Goal: Information Seeking & Learning: Find specific page/section

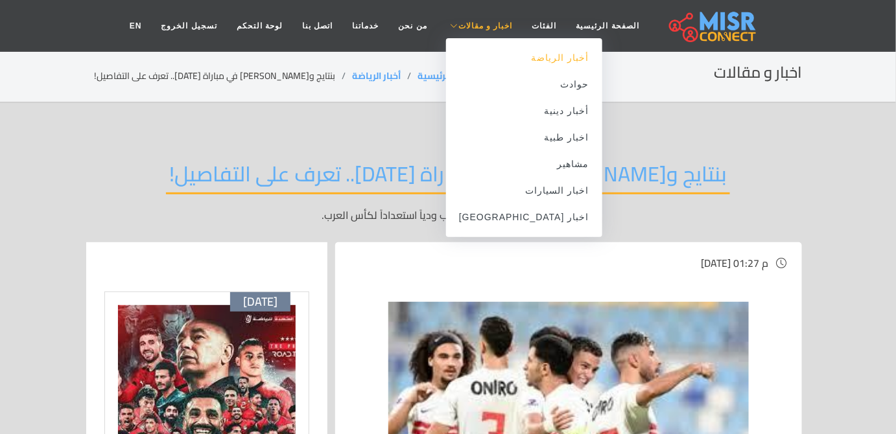
click at [521, 65] on link "أخبار الرياضة" at bounding box center [524, 58] width 156 height 27
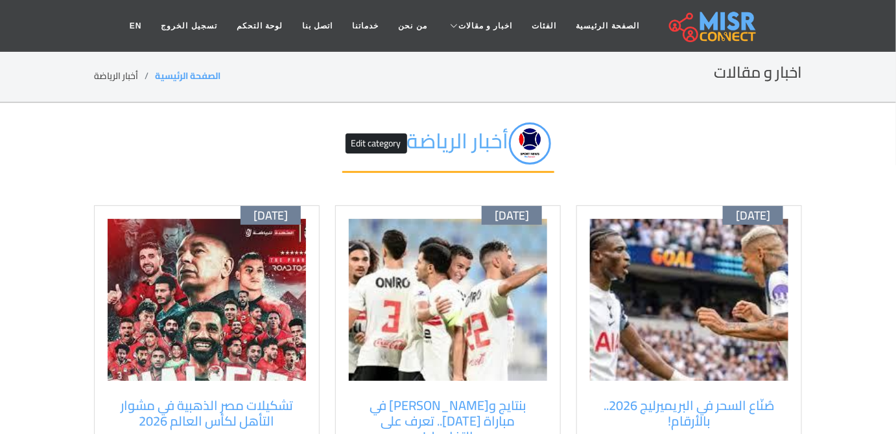
click at [696, 327] on img at bounding box center [689, 300] width 198 height 162
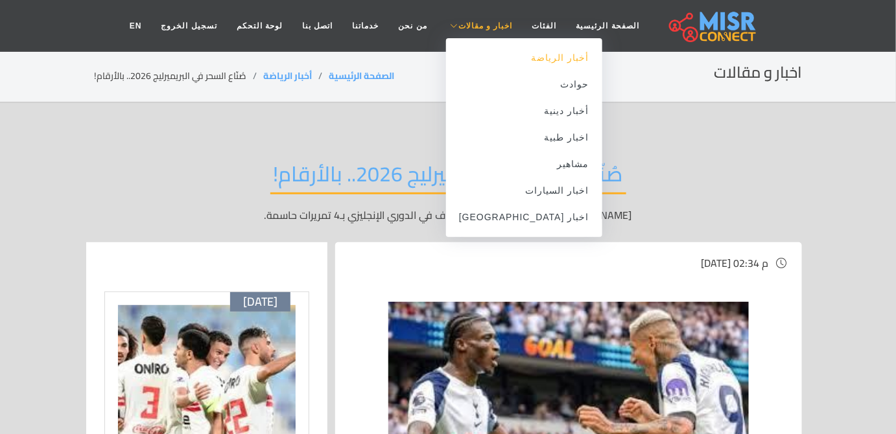
click at [504, 58] on link "أخبار الرياضة" at bounding box center [524, 58] width 156 height 27
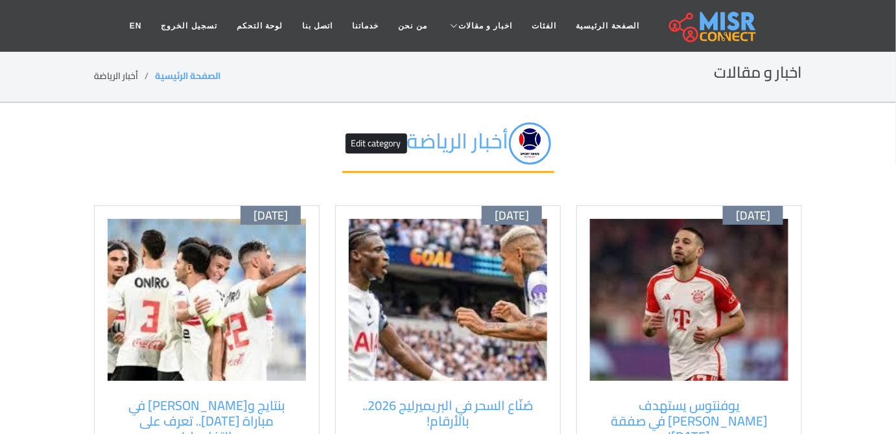
click at [665, 293] on img at bounding box center [689, 300] width 198 height 162
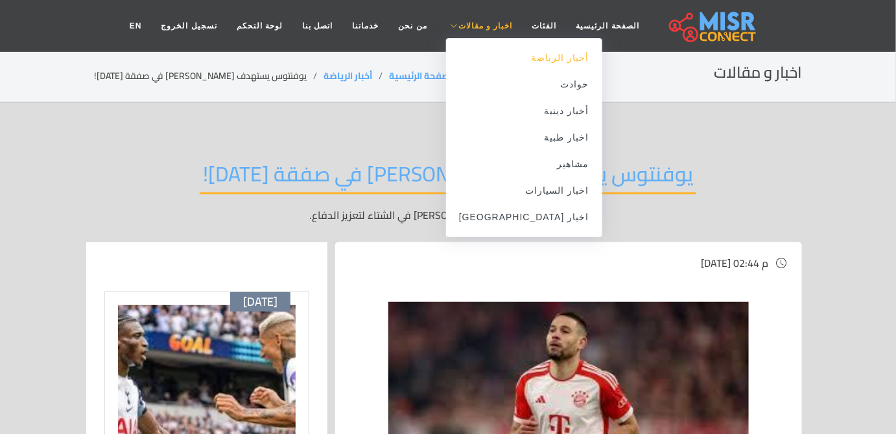
click at [513, 64] on link "أخبار الرياضة" at bounding box center [524, 58] width 156 height 27
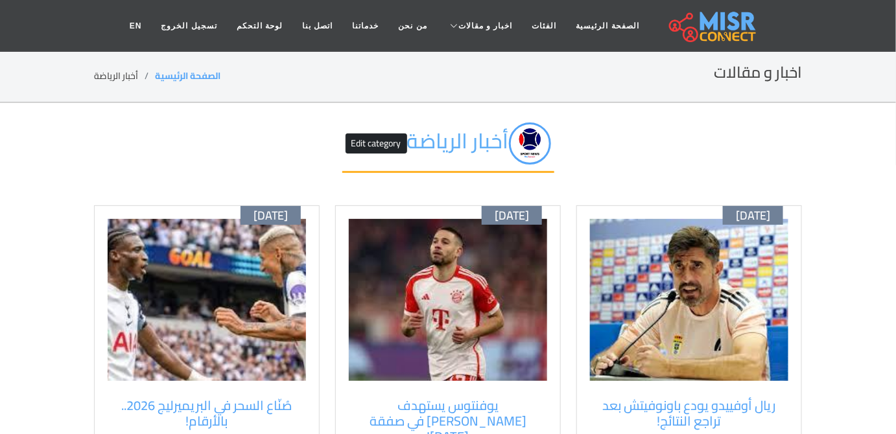
click at [663, 341] on img at bounding box center [689, 300] width 198 height 162
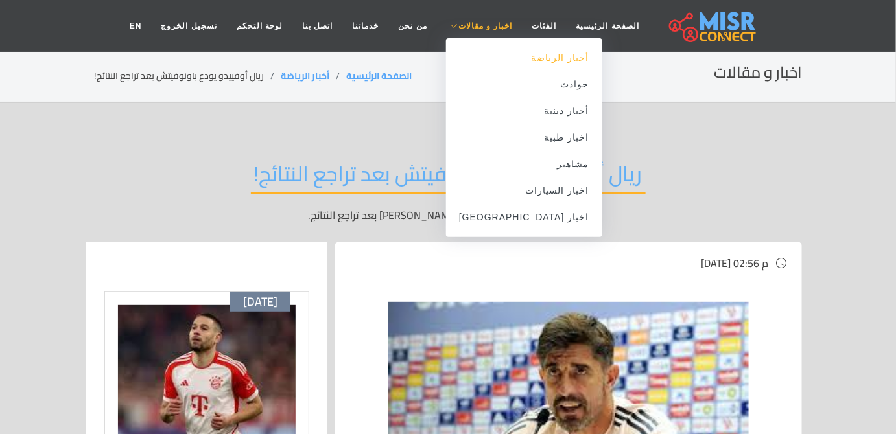
click at [516, 64] on link "أخبار الرياضة" at bounding box center [524, 58] width 156 height 27
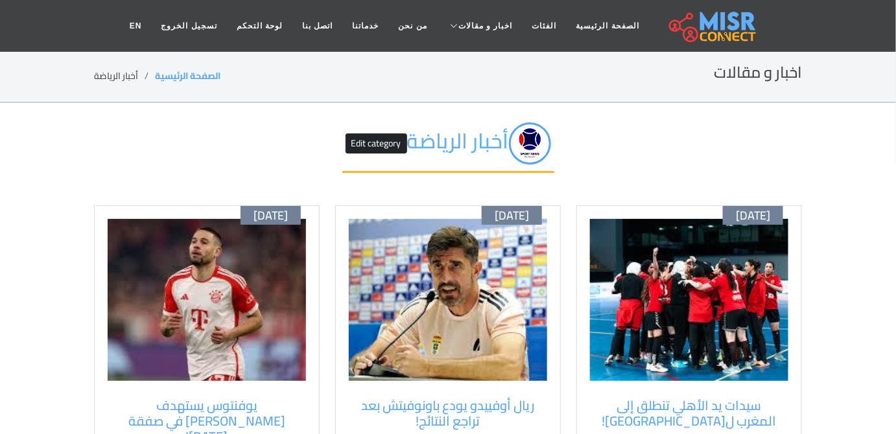
click at [739, 314] on img at bounding box center [689, 300] width 198 height 162
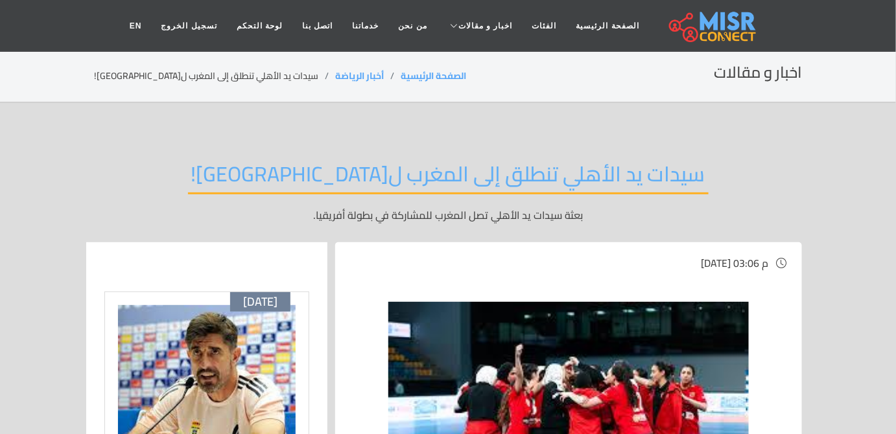
click at [650, 172] on h2 "سيدات يد الأهلي تنطلق إلى المغرب ل[GEOGRAPHIC_DATA]!" at bounding box center [448, 177] width 521 height 33
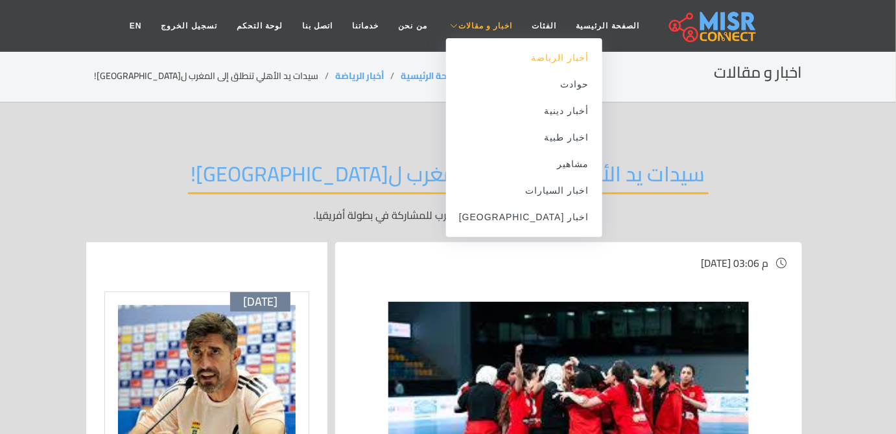
click at [532, 54] on link "أخبار الرياضة" at bounding box center [524, 58] width 156 height 27
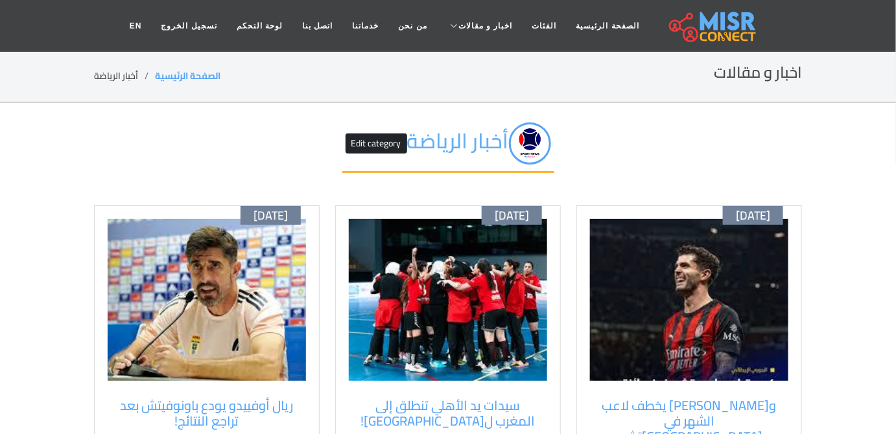
click at [687, 286] on img at bounding box center [689, 300] width 198 height 162
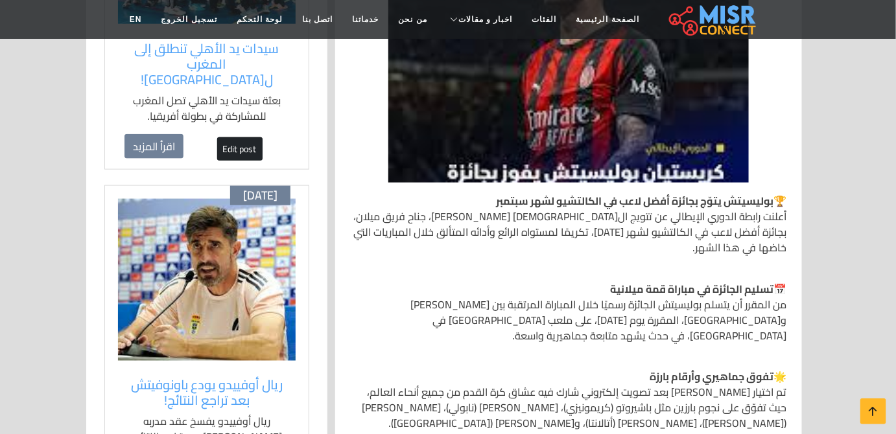
scroll to position [471, 0]
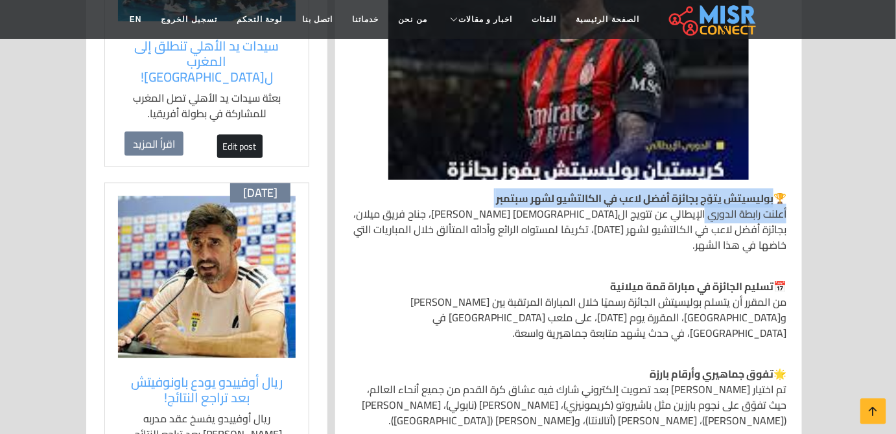
drag, startPoint x: 770, startPoint y: 174, endPoint x: 705, endPoint y: 189, distance: 67.0
click at [705, 191] on p "🏆 بوليسيتش يتوّج بجائزة أفضل لاعب في الكالتشيو لشهر سبتمبر أعلنت رابطة الدوري ا…" at bounding box center [569, 222] width 436 height 62
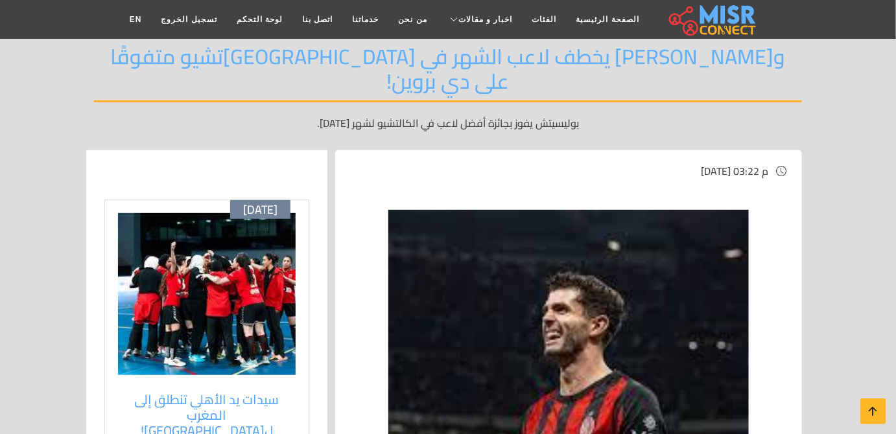
scroll to position [0, 0]
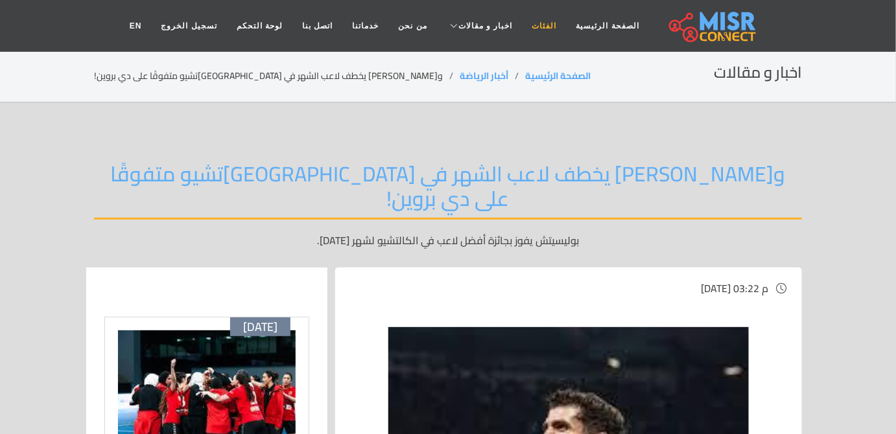
click at [534, 25] on link "الفئات" at bounding box center [545, 26] width 44 height 25
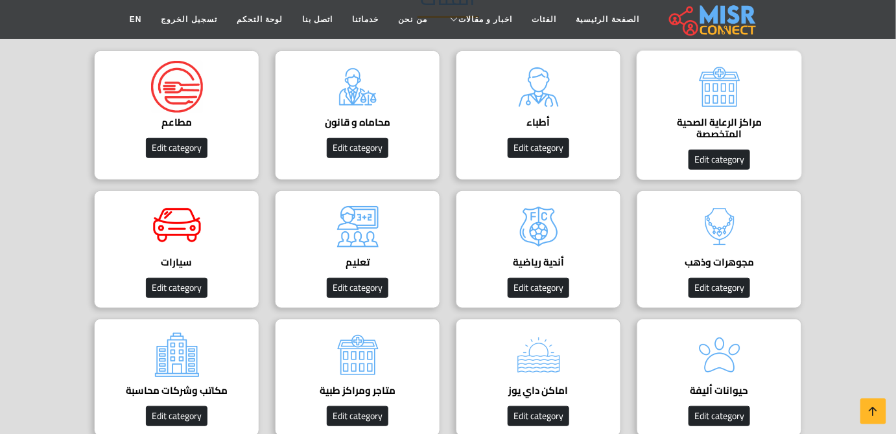
scroll to position [176, 0]
click at [724, 118] on h4 "مراكز الرعاية الصحية المتخصصة" at bounding box center [719, 128] width 125 height 23
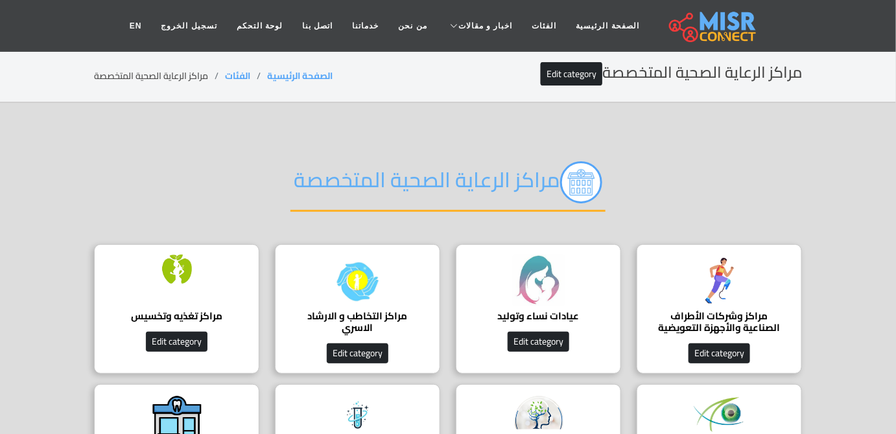
drag, startPoint x: 364, startPoint y: 187, endPoint x: 288, endPoint y: 187, distance: 75.9
click at [290, 187] on h2 "مراكز الرعاية الصحية المتخصصة" at bounding box center [447, 186] width 315 height 51
click at [320, 184] on h2 "مراكز الرعاية الصحية المتخصصة" at bounding box center [447, 186] width 315 height 51
click at [709, 279] on img at bounding box center [720, 281] width 52 height 52
click at [725, 296] on img at bounding box center [720, 281] width 52 height 52
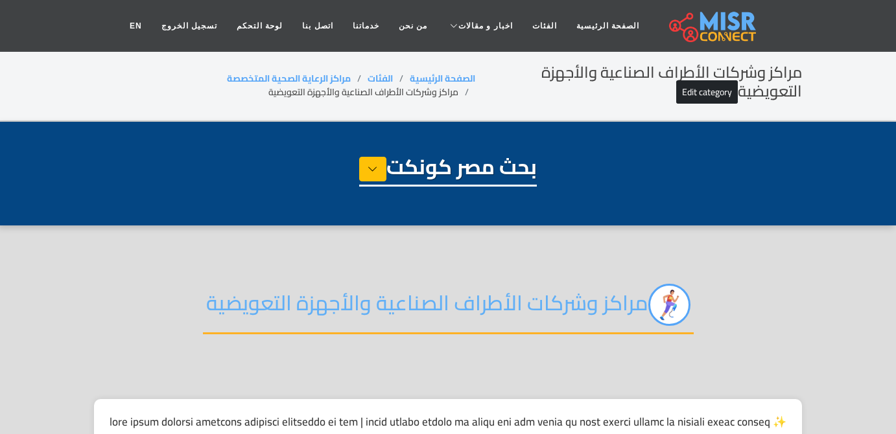
select select "**********"
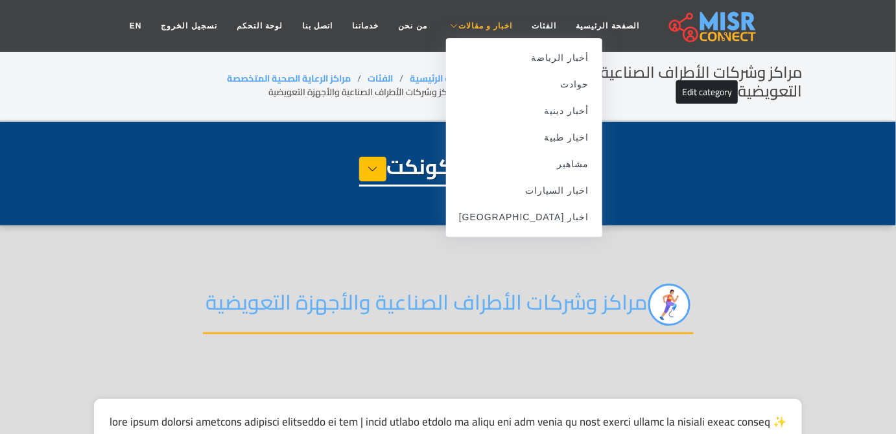
click at [486, 25] on span "اخبار و مقالات" at bounding box center [485, 26] width 54 height 12
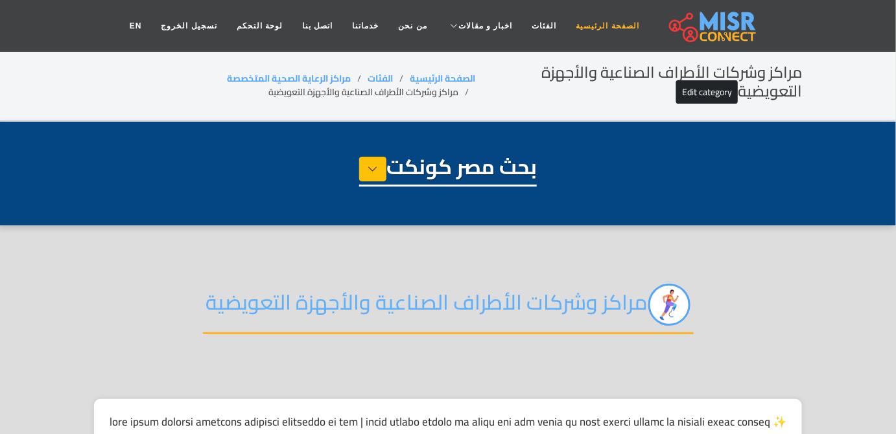
click at [567, 29] on link "الصفحة الرئيسية" at bounding box center [608, 26] width 82 height 25
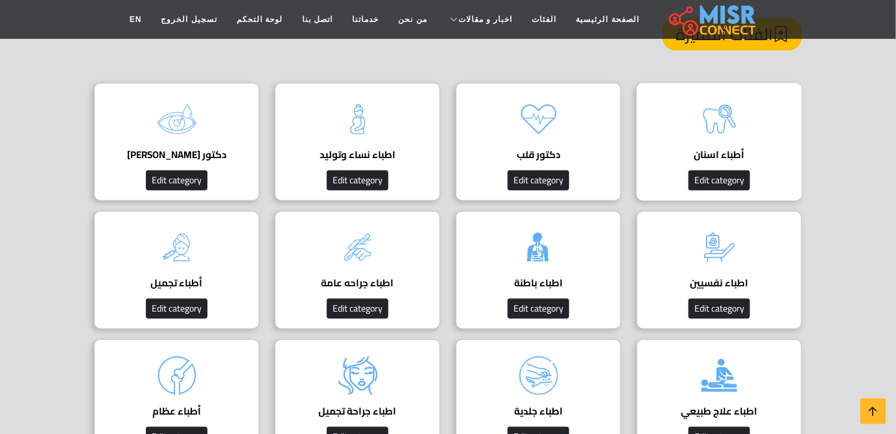
click at [722, 129] on img at bounding box center [720, 119] width 52 height 52
click at [722, 117] on img at bounding box center [720, 119] width 52 height 52
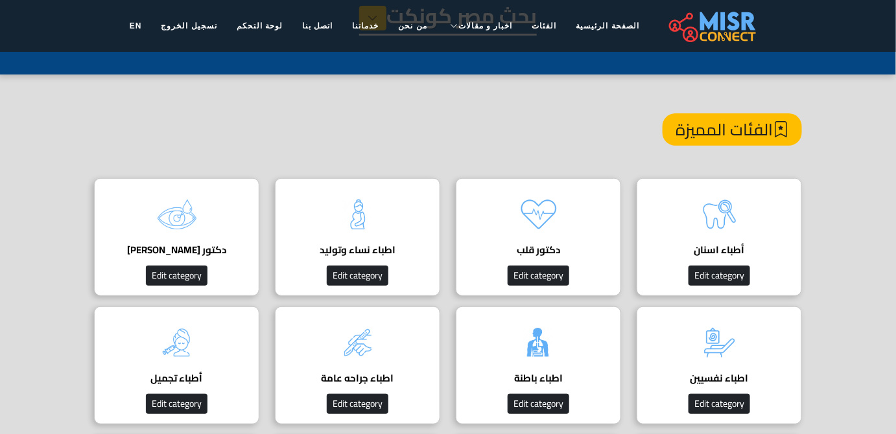
scroll to position [0, 0]
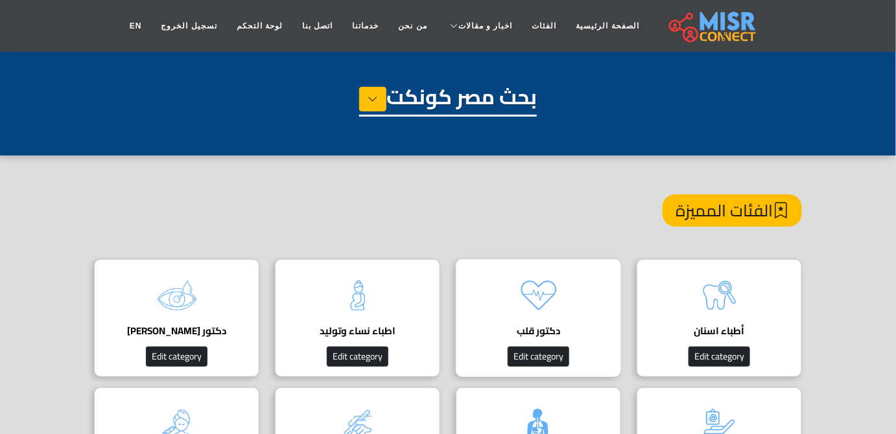
click at [560, 282] on img at bounding box center [539, 296] width 52 height 52
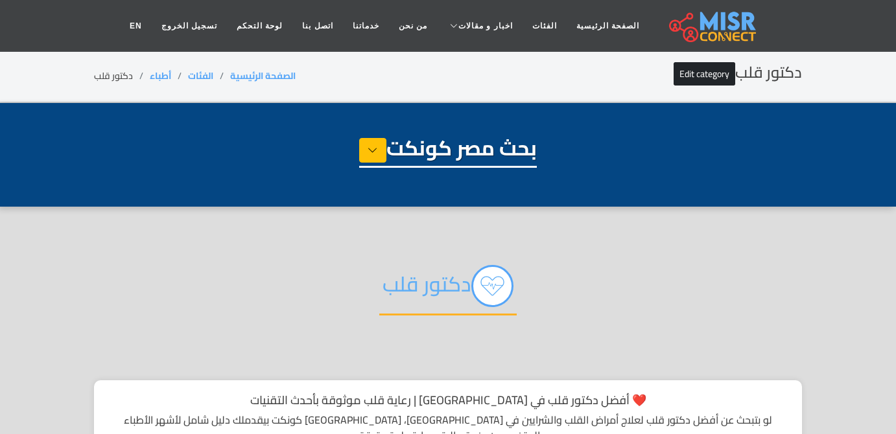
select select "*****"
select select "*********"
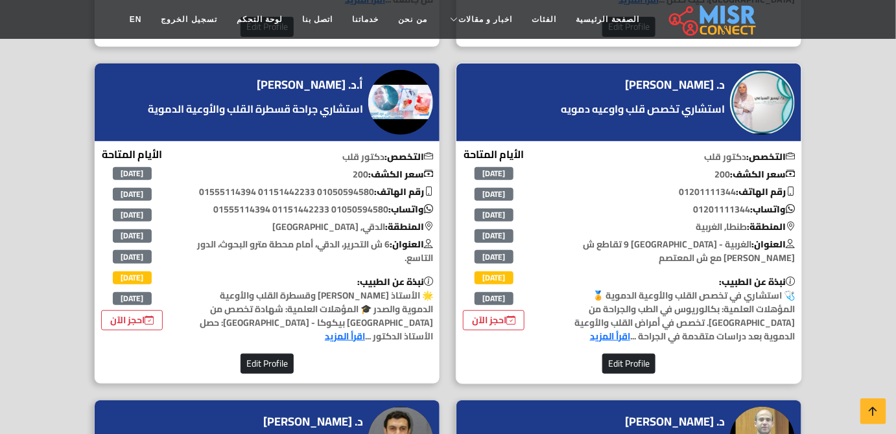
scroll to position [3455, 0]
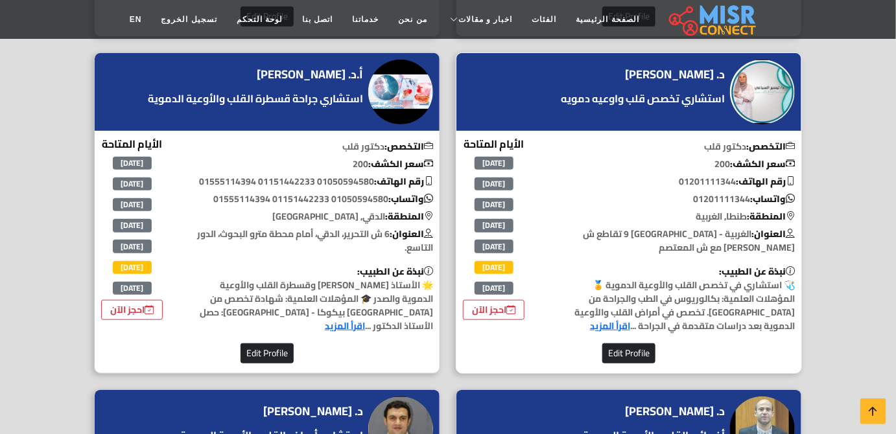
click at [783, 197] on div "د. تيسير السباعي استشاري تخصص قلب واوعيه دمويه التخصص: دكتور قلب سعر الكشف: 200…" at bounding box center [629, 214] width 346 height 322
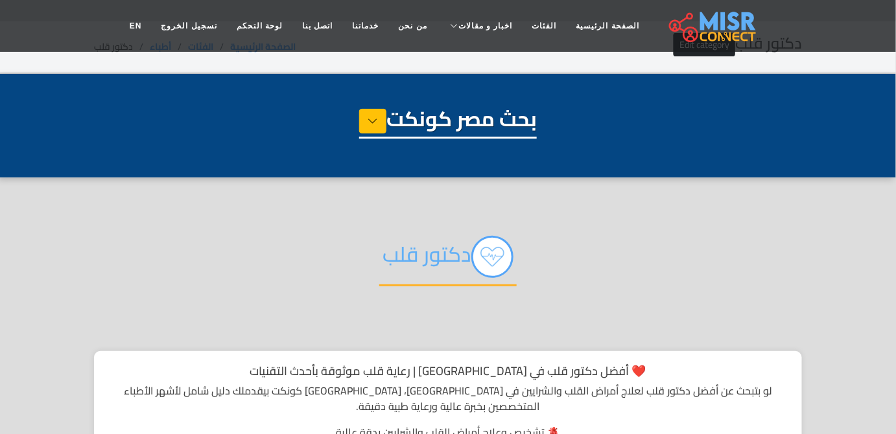
scroll to position [0, 0]
